Goal: Information Seeking & Learning: Learn about a topic

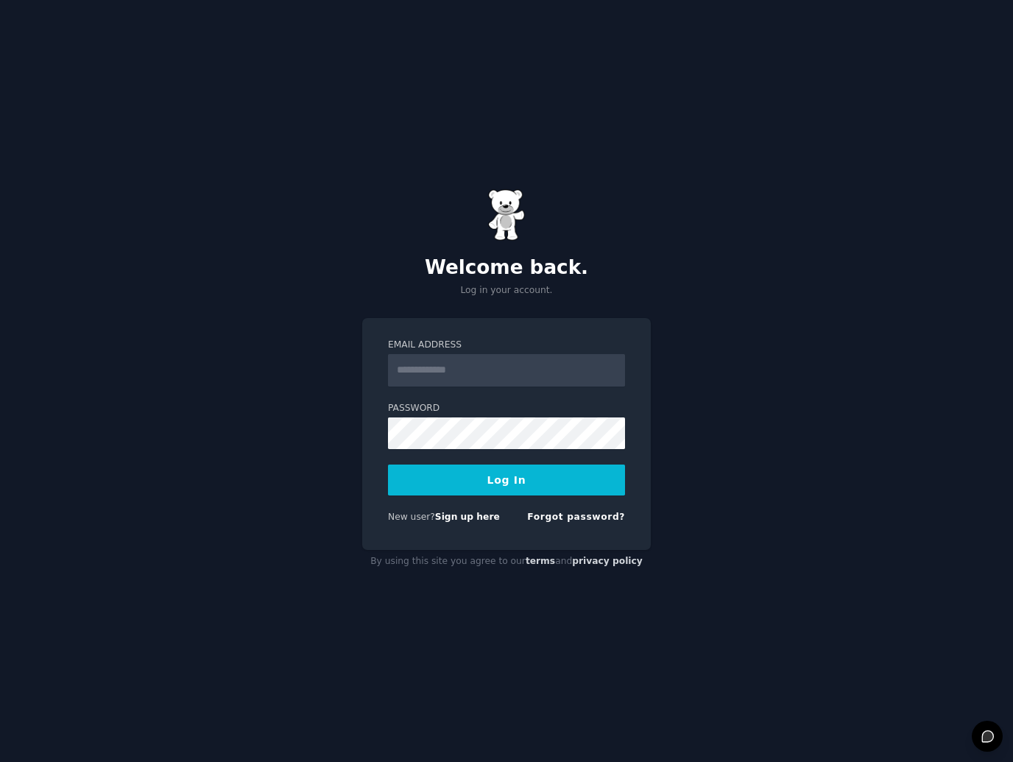
click at [514, 375] on input "Email Address" at bounding box center [506, 370] width 237 height 32
click at [550, 339] on label "Email Address" at bounding box center [506, 345] width 237 height 13
click at [550, 354] on input "Email Address" at bounding box center [506, 370] width 237 height 32
type input "**********"
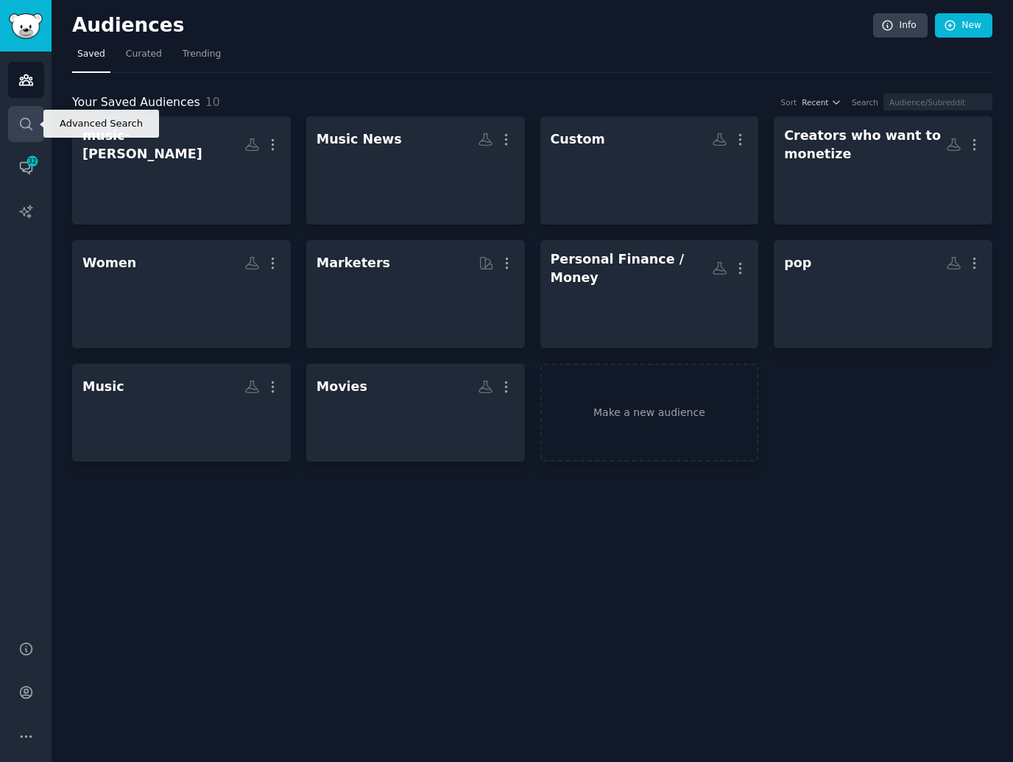
click at [29, 131] on link "Search" at bounding box center [26, 124] width 36 height 36
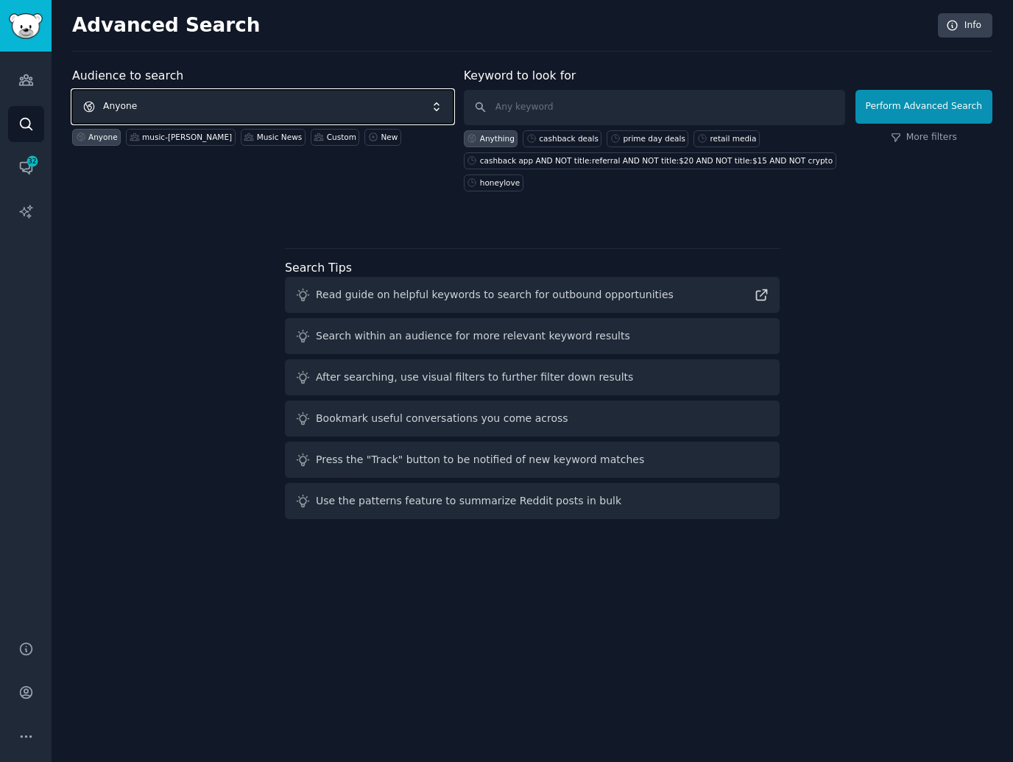
drag, startPoint x: 244, startPoint y: 111, endPoint x: 259, endPoint y: 106, distance: 16.3
click at [244, 110] on span "Anyone" at bounding box center [262, 107] width 381 height 34
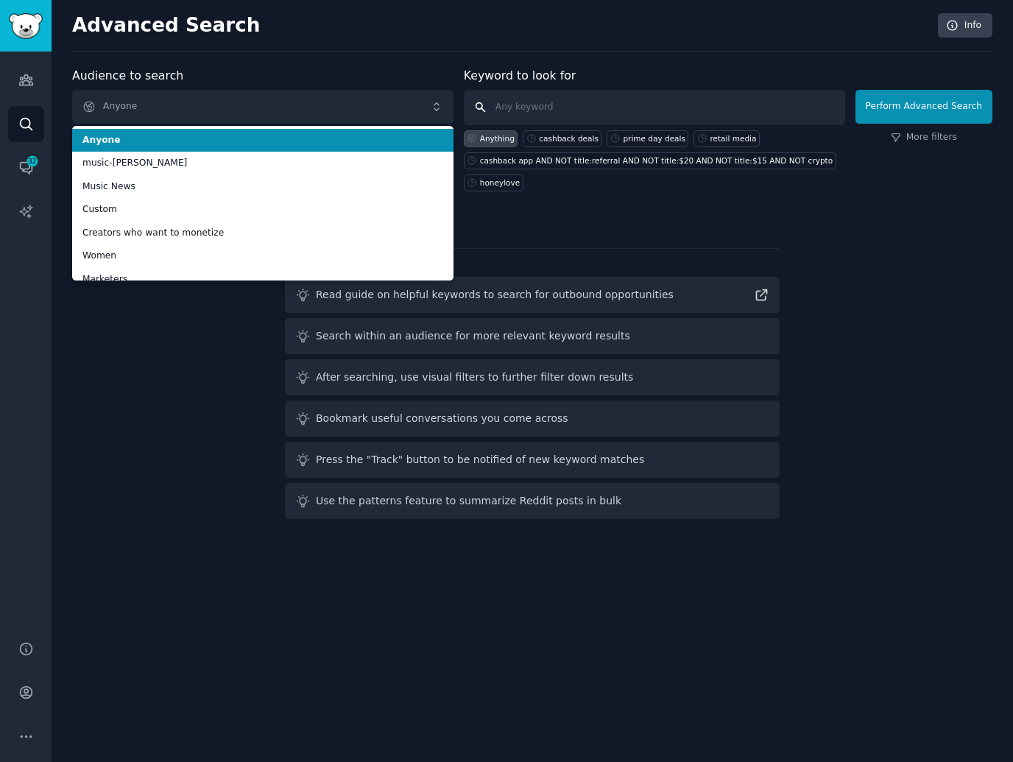
click at [494, 101] on input "text" at bounding box center [654, 107] width 381 height 35
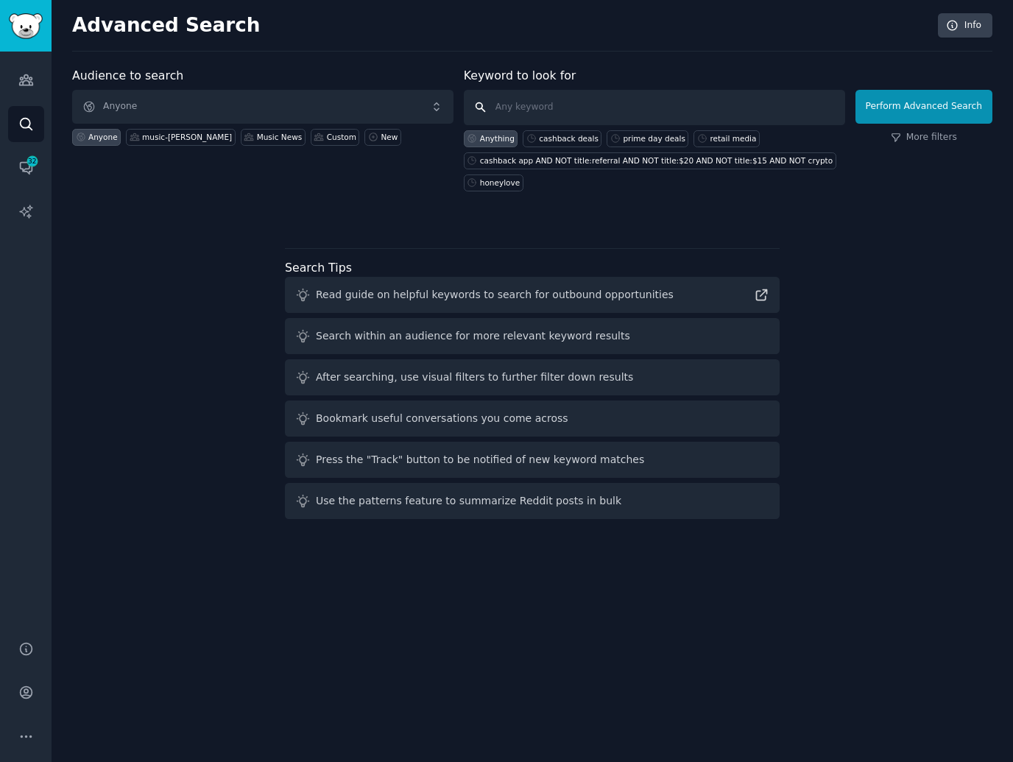
click at [495, 101] on input "text" at bounding box center [654, 107] width 381 height 35
click at [522, 106] on input "text" at bounding box center [654, 107] width 381 height 35
type input "the"
type input "deals"
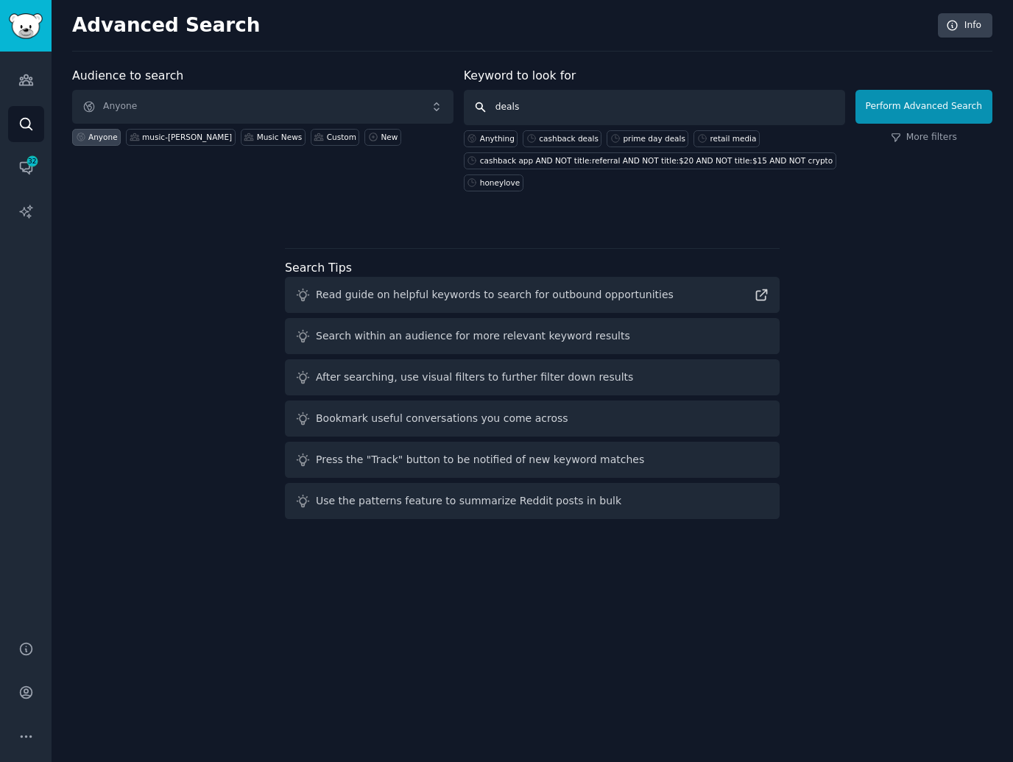
click button "Perform Advanced Search" at bounding box center [923, 107] width 137 height 34
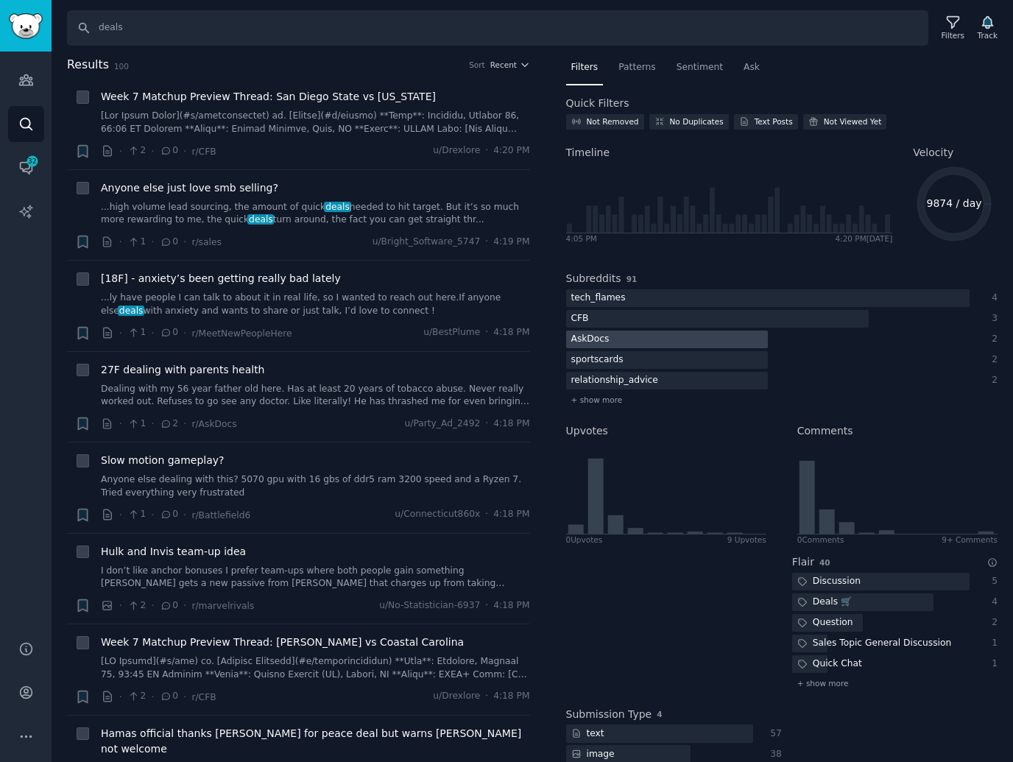
scroll to position [59, 0]
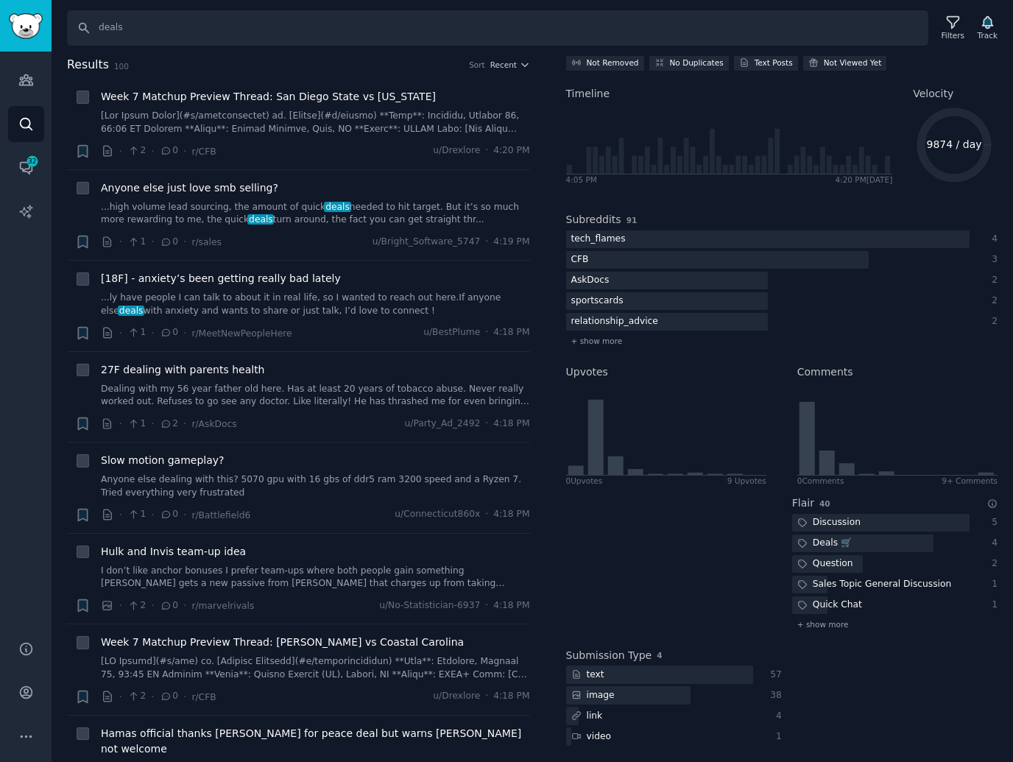
click at [598, 218] on h2 "Subreddits" at bounding box center [593, 219] width 55 height 15
click at [589, 342] on span "+ show more" at bounding box center [597, 341] width 52 height 10
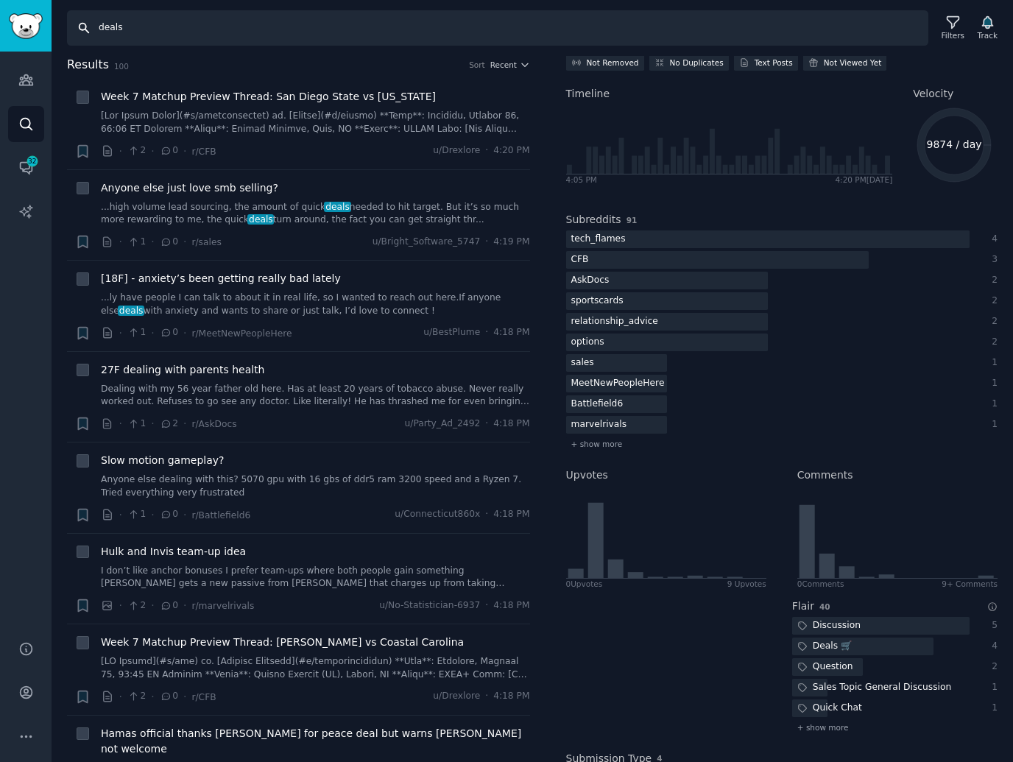
click at [174, 31] on input "deals" at bounding box center [497, 27] width 861 height 35
type input "amaz"
type input "cashback"
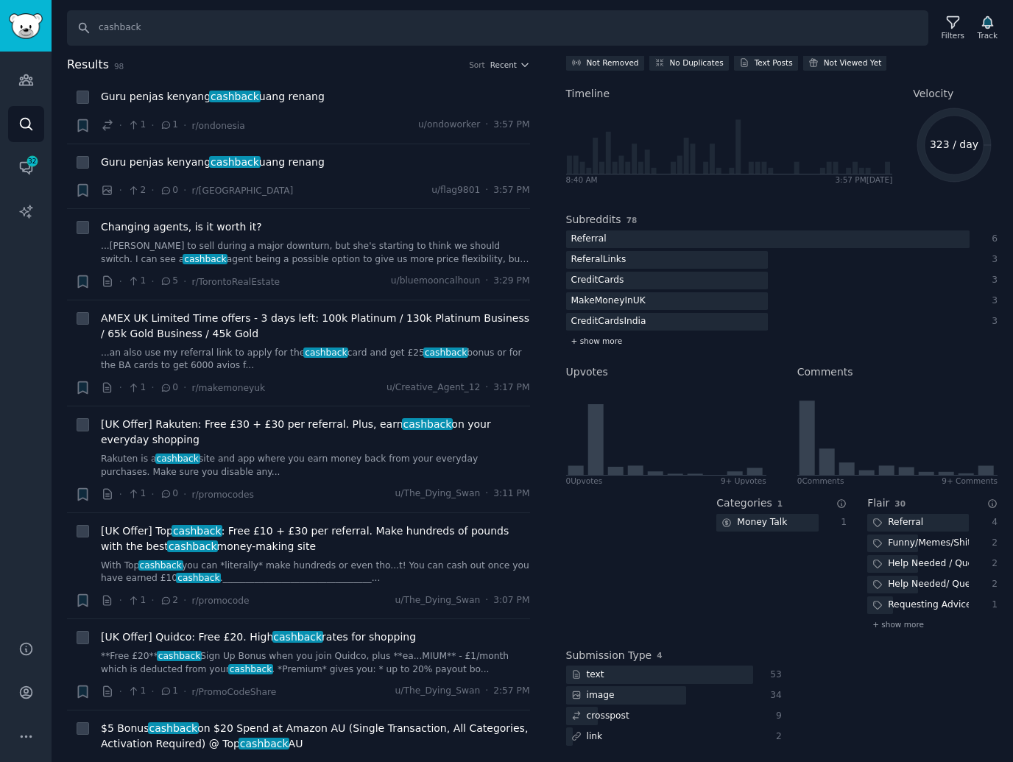
click at [600, 340] on span "+ show more" at bounding box center [597, 341] width 52 height 10
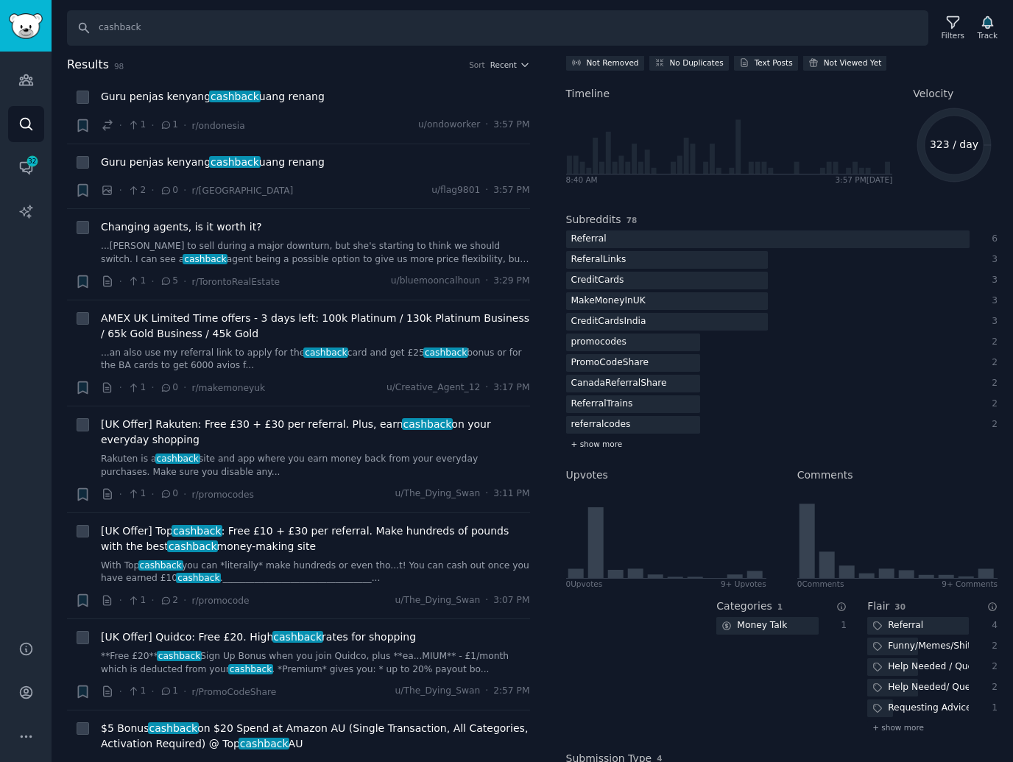
click at [609, 445] on span "+ show more" at bounding box center [597, 444] width 52 height 10
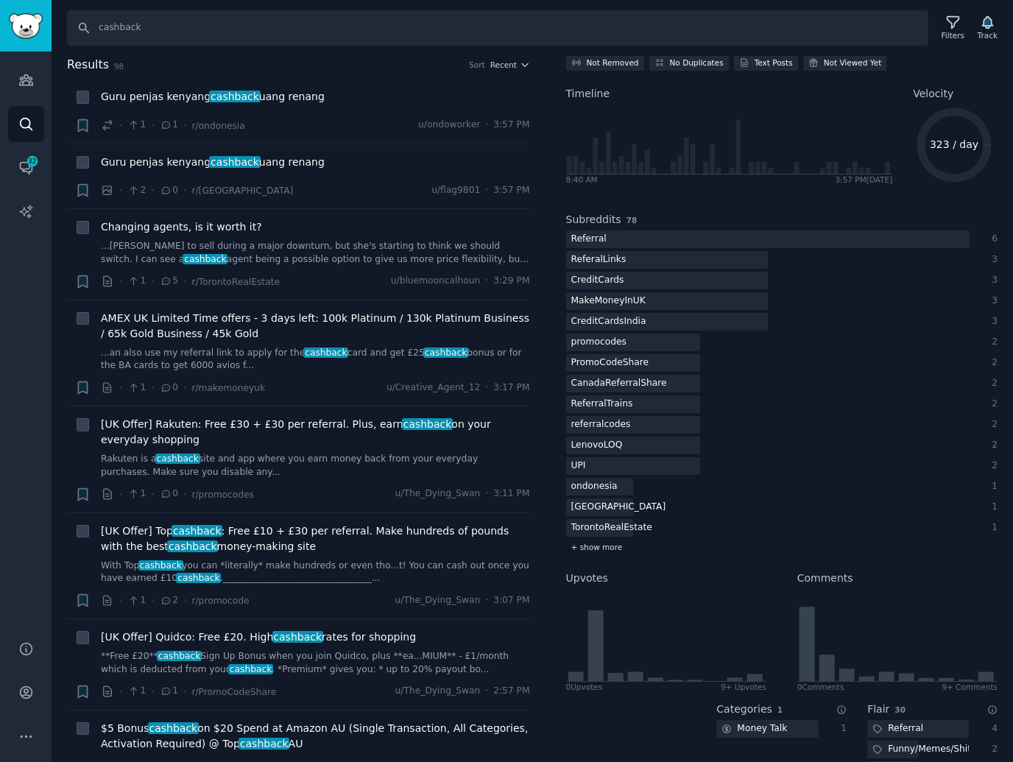
click at [603, 551] on div "+ show more" at bounding box center [782, 546] width 432 height 15
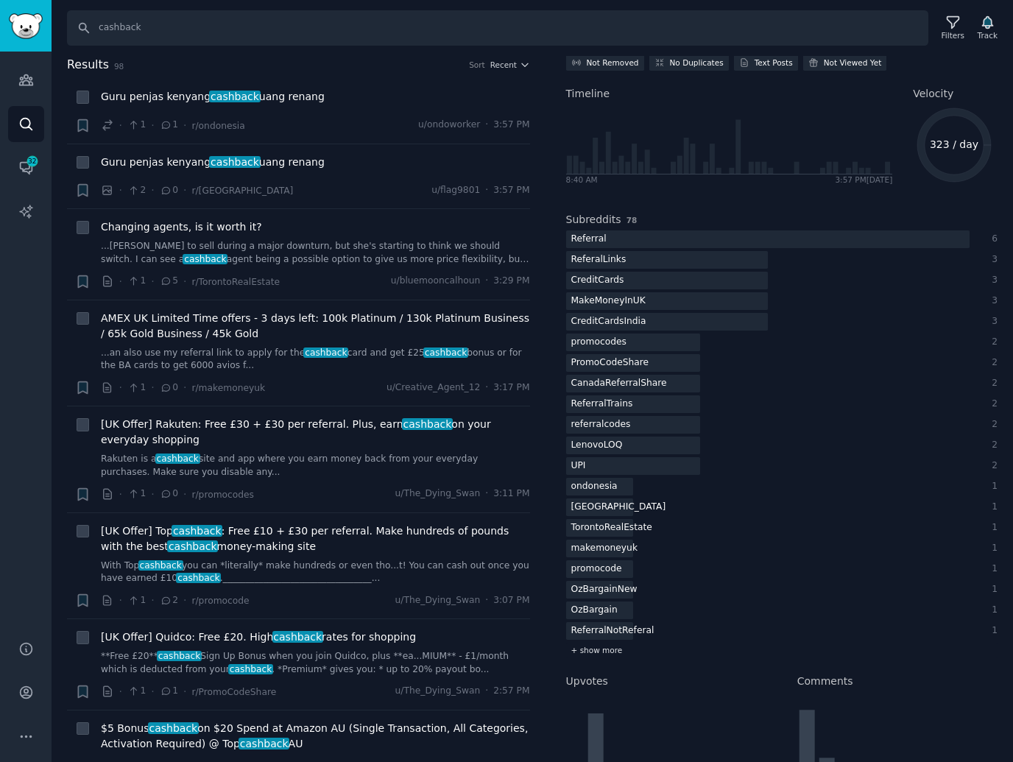
click at [603, 648] on span "+ show more" at bounding box center [597, 650] width 52 height 10
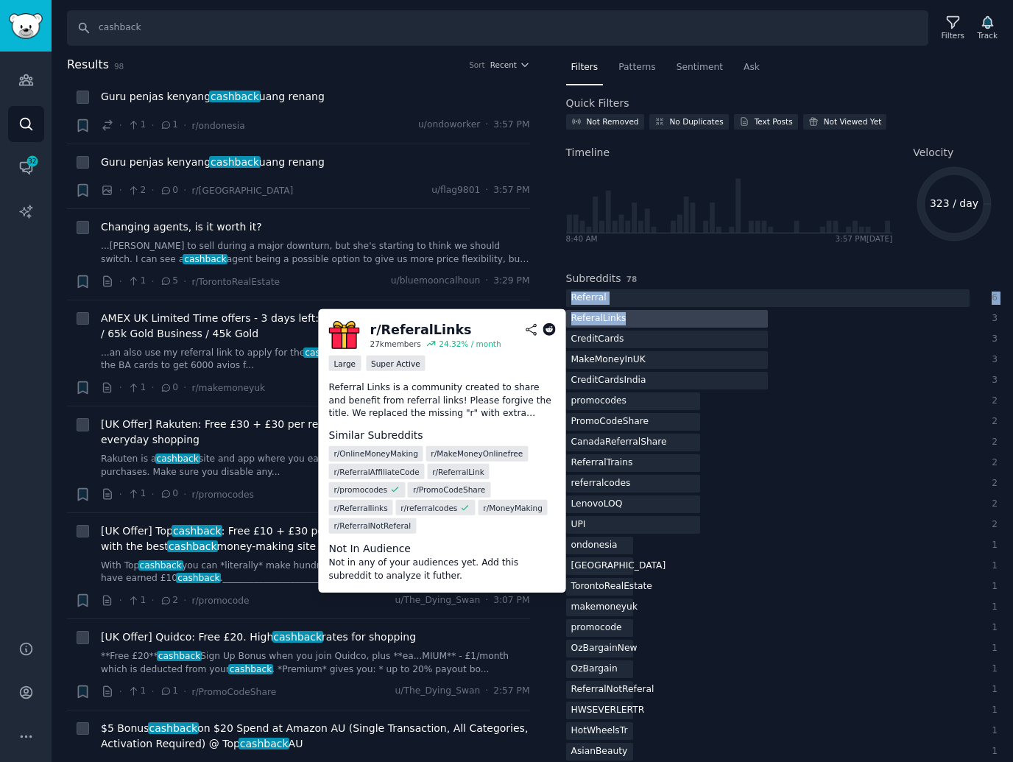
drag, startPoint x: 634, startPoint y: 298, endPoint x: 620, endPoint y: 316, distance: 22.7
click at [620, 316] on div "Referral 6 ReferalLinks 3 CreditCards 3 MakeMoneyInUK 3 CreditCardsIndia 3 prom…" at bounding box center [782, 554] width 432 height 531
